Goal: Information Seeking & Learning: Understand process/instructions

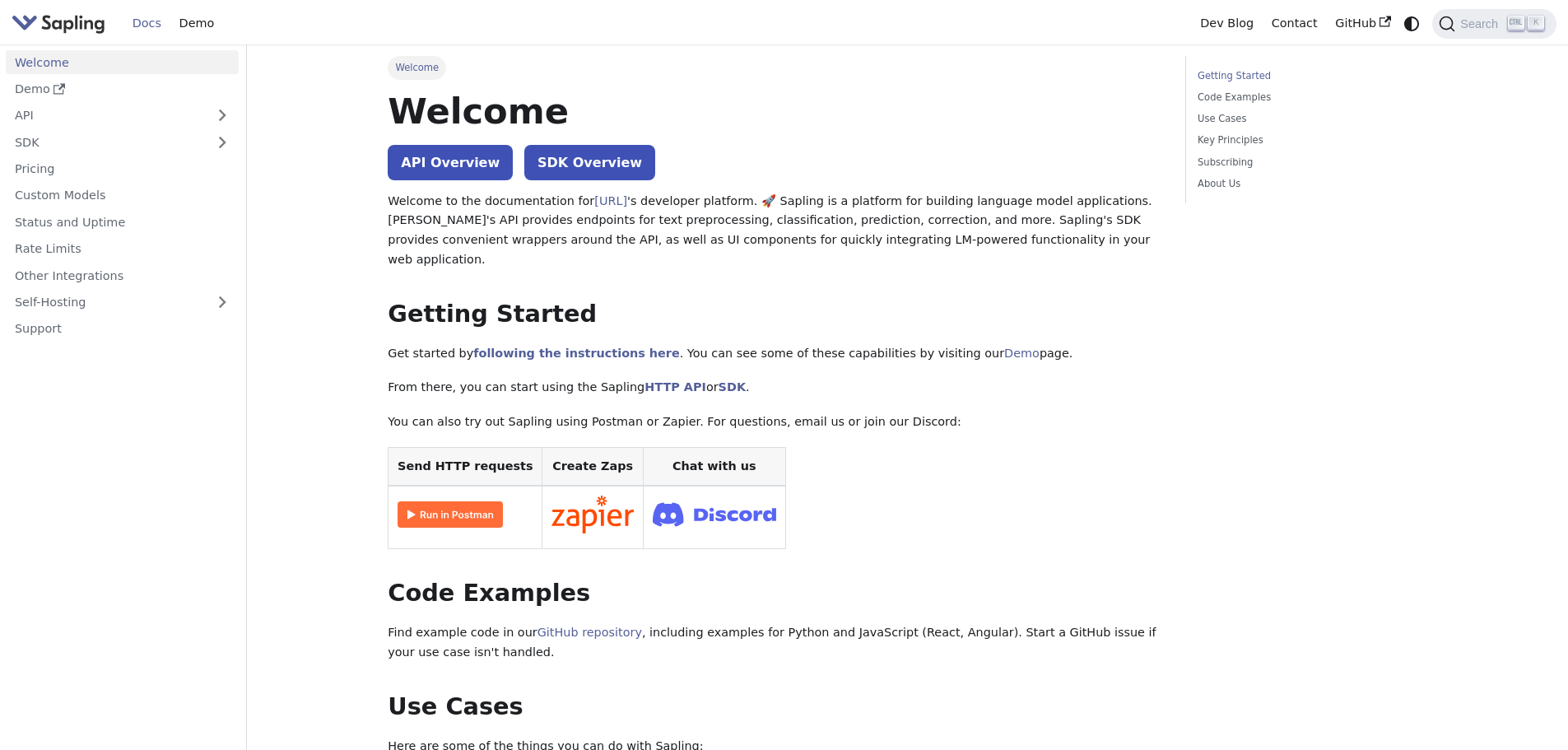
click at [101, 115] on link "API" at bounding box center [106, 115] width 200 height 24
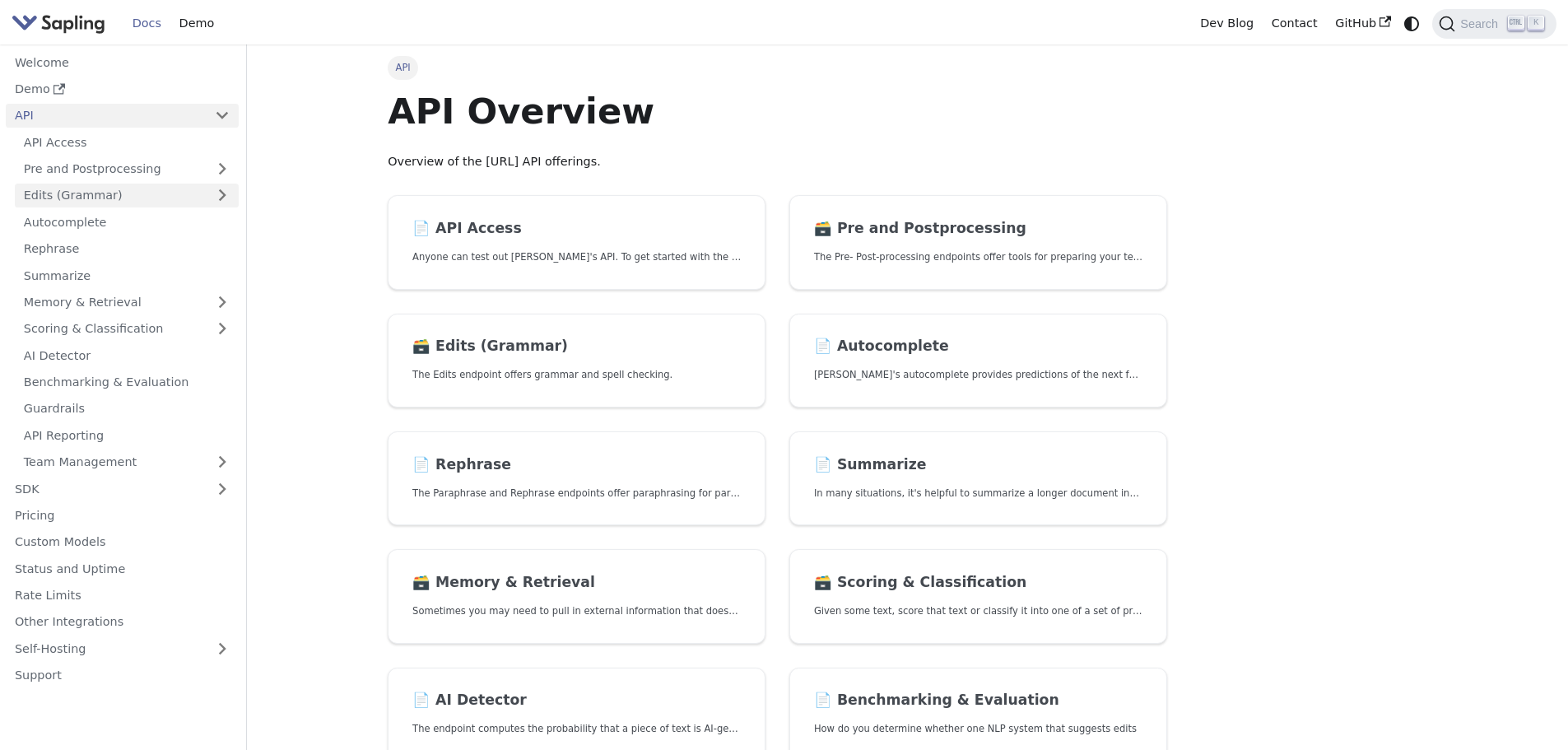
click at [108, 204] on link "Edits (Grammar)" at bounding box center [126, 195] width 224 height 24
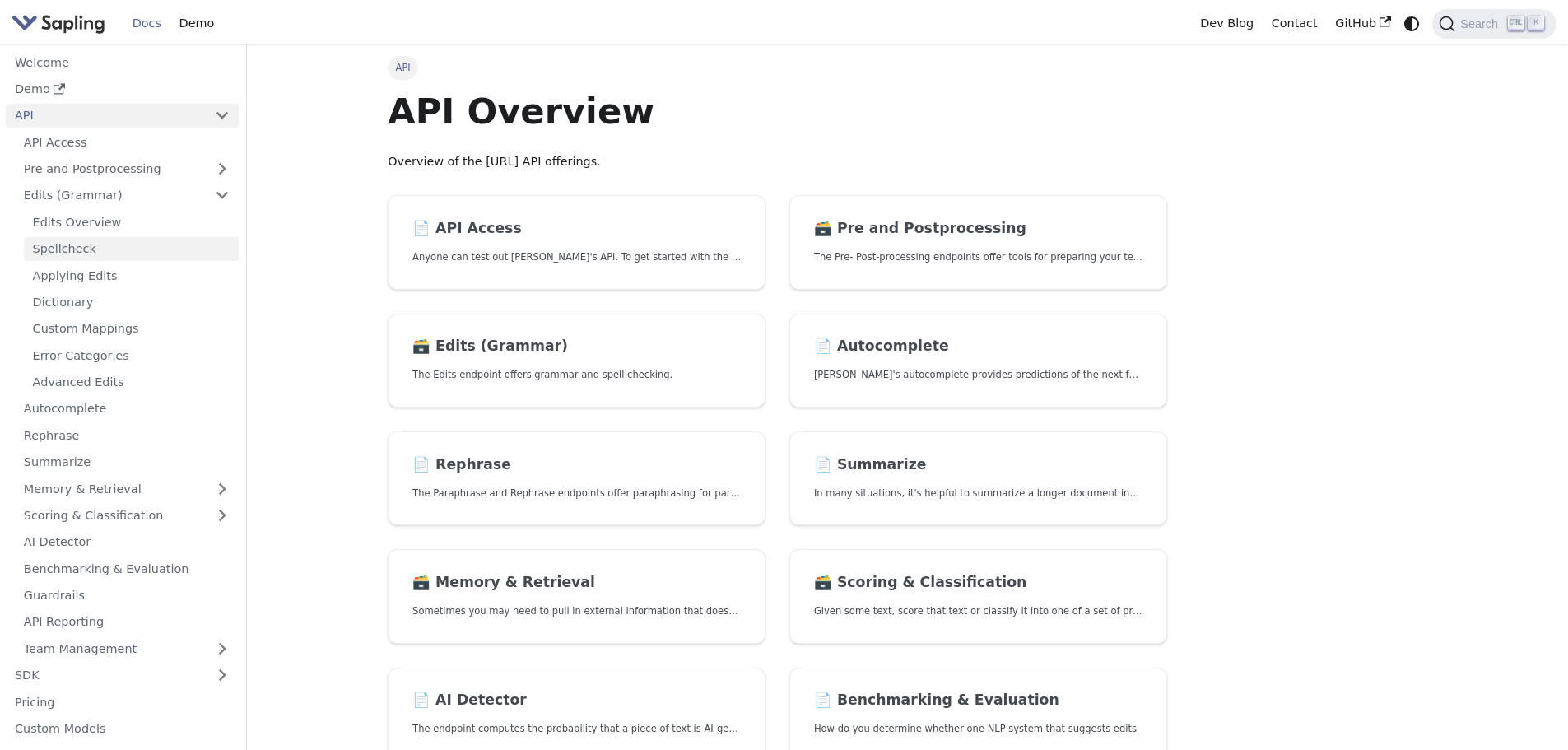
click at [76, 246] on link "Spellcheck" at bounding box center [131, 249] width 215 height 24
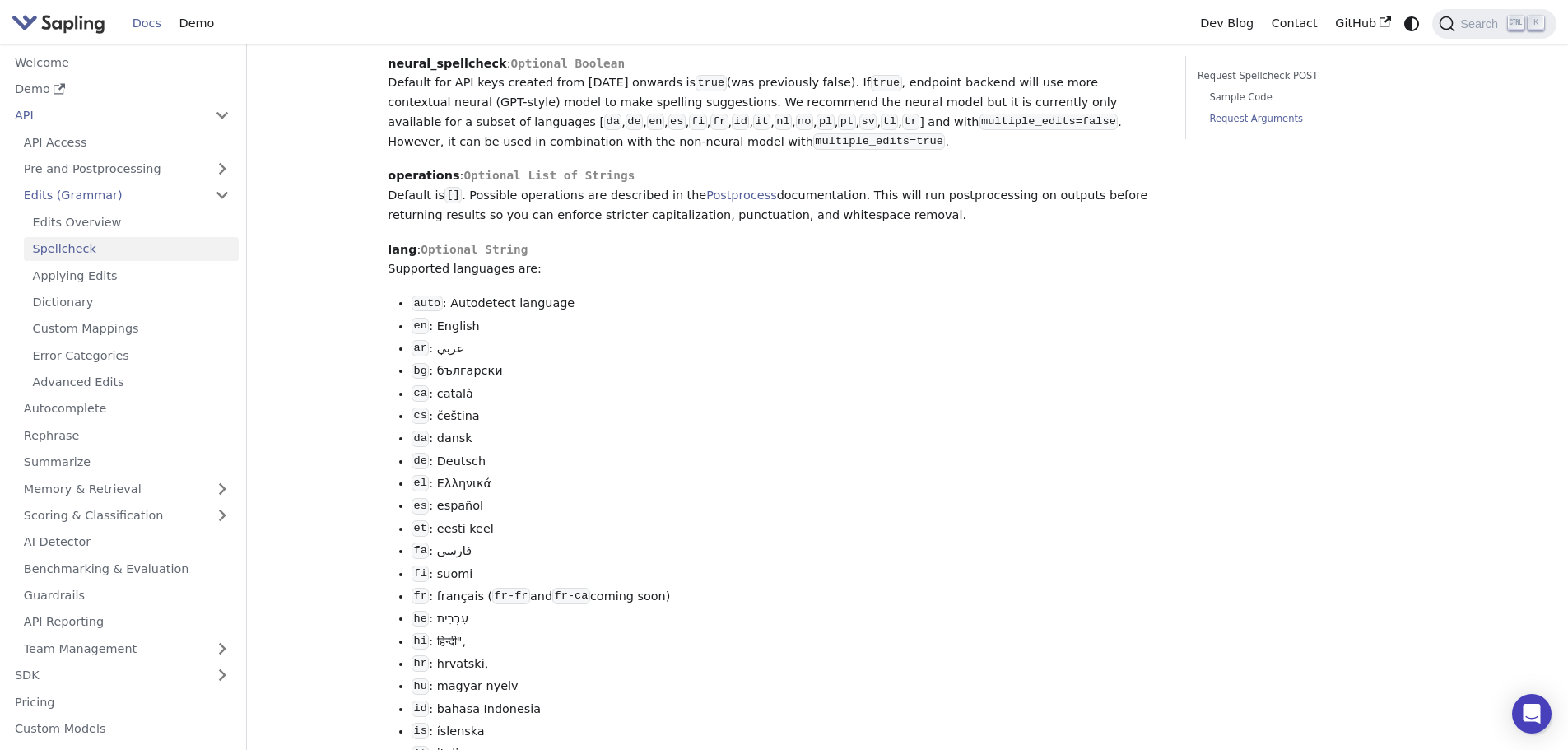
scroll to position [1257, 0]
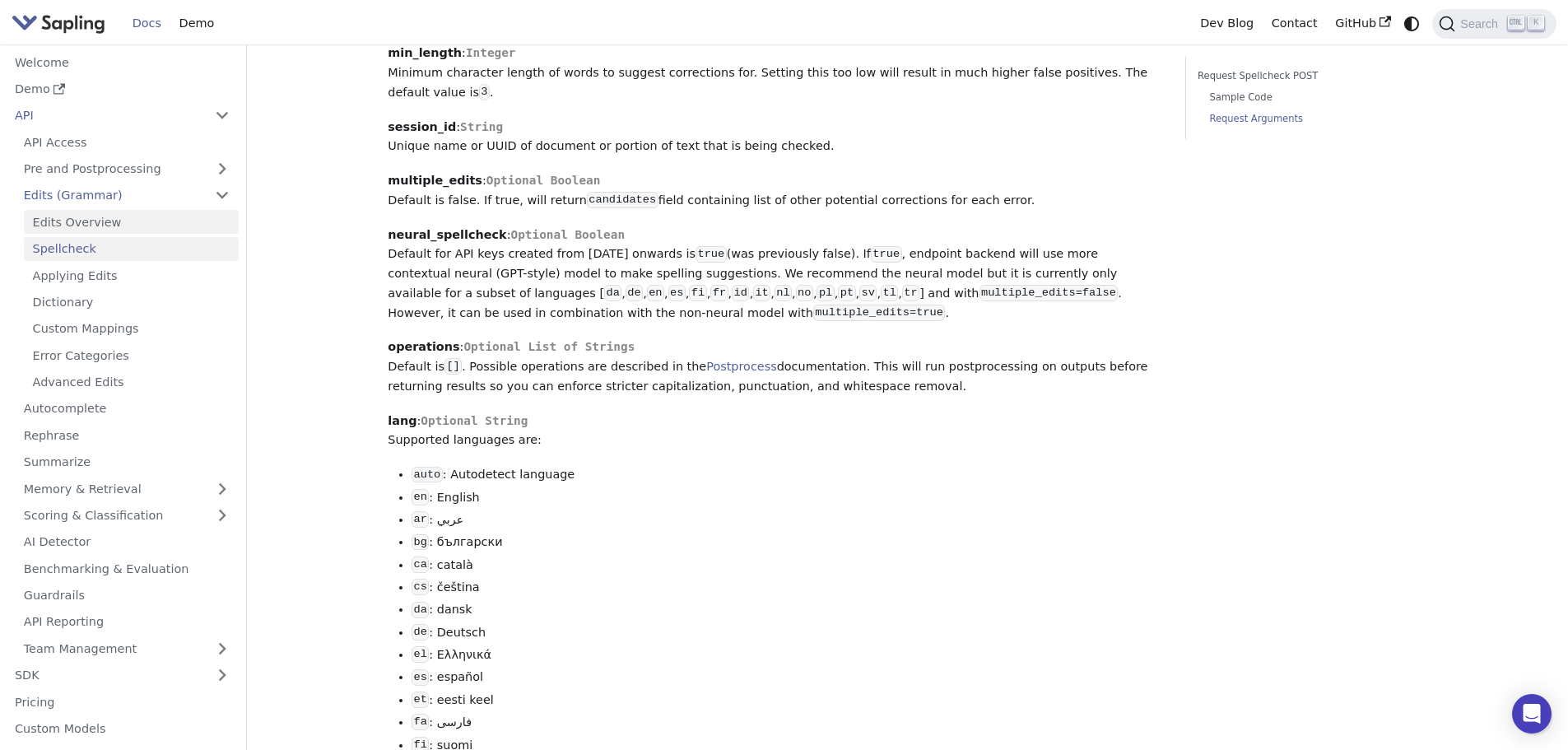
click at [98, 212] on link "Edits Overview" at bounding box center [131, 221] width 215 height 24
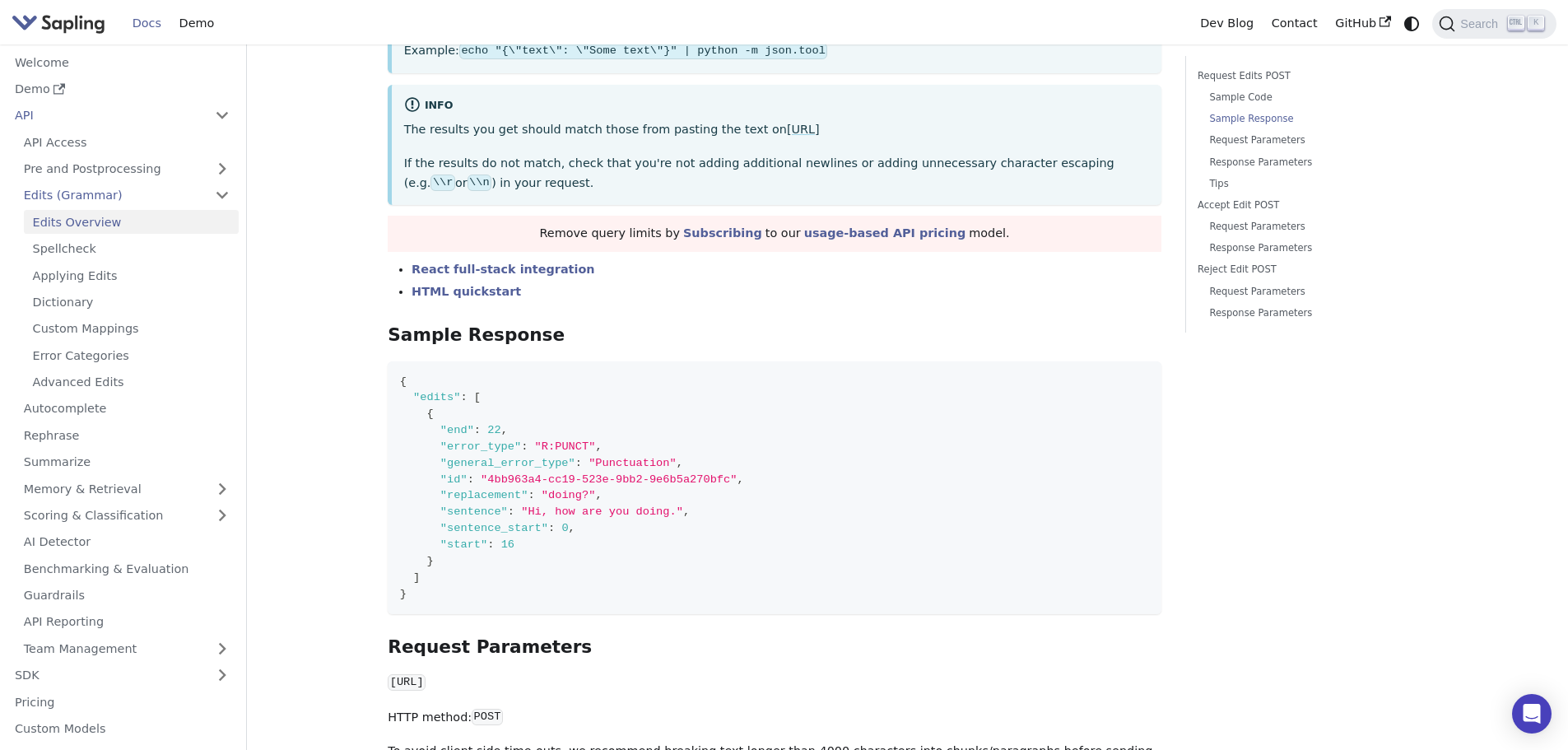
scroll to position [905, 0]
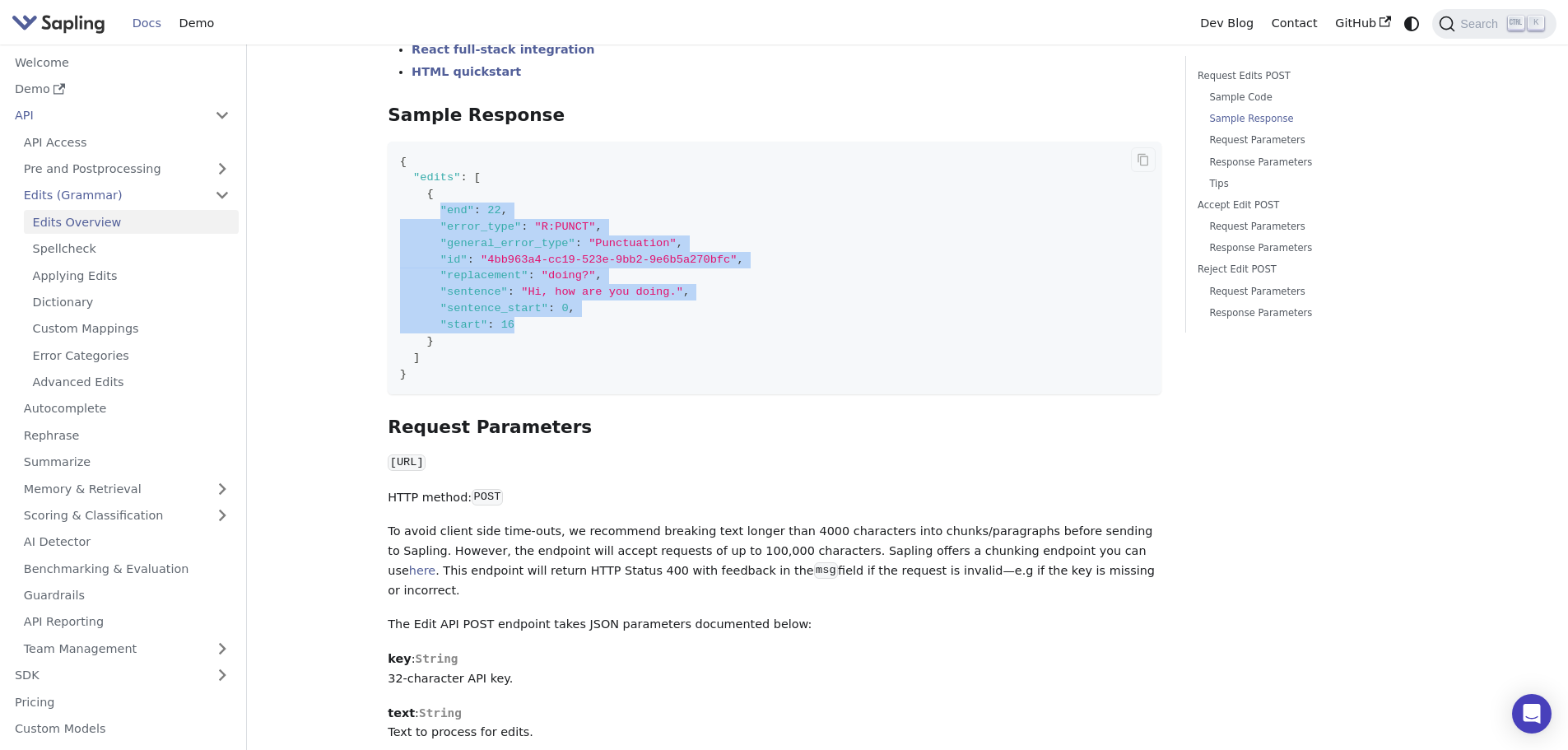
drag, startPoint x: 511, startPoint y: 322, endPoint x: 437, endPoint y: 213, distance: 131.7
click at [437, 213] on code "{ "edits" : [ { "end" : 22 , "error_type" : "R:PUNCT" , "general_error_type" : …" at bounding box center [775, 268] width 774 height 253
copy code ""end" : 22 , "error_type" : "R:PUNCT" , "general_error_type" : "Punctuation" , …"
